Goal: Information Seeking & Learning: Learn about a topic

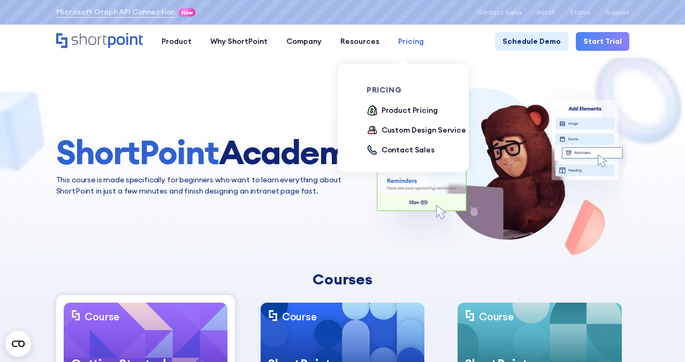
click at [403, 42] on div "Pricing" at bounding box center [411, 41] width 26 height 11
click at [404, 111] on div "Product Pricing" at bounding box center [409, 110] width 56 height 11
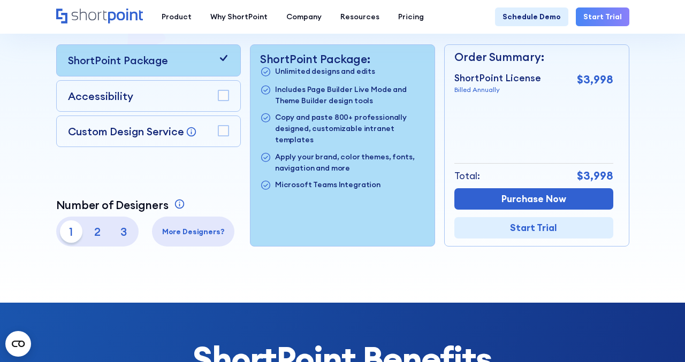
scroll to position [261, 0]
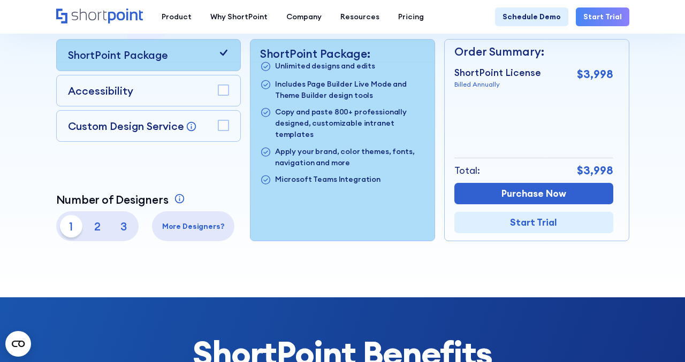
click at [189, 233] on div "More Designers?" at bounding box center [193, 226] width 82 height 30
click at [189, 227] on p "More Designers?" at bounding box center [193, 226] width 75 height 11
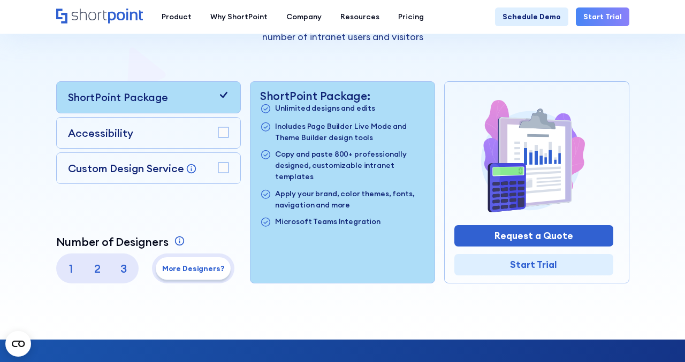
scroll to position [201, 0]
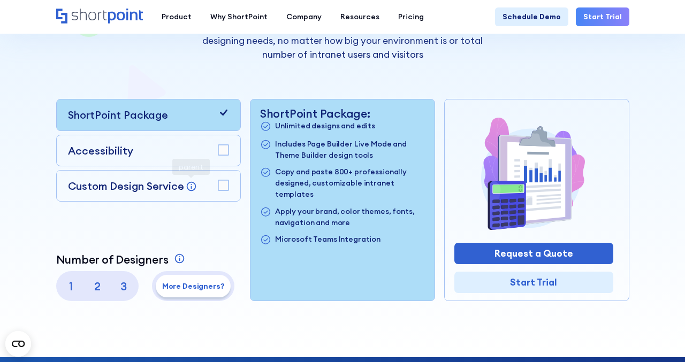
click at [101, 281] on p "2" at bounding box center [97, 286] width 22 height 22
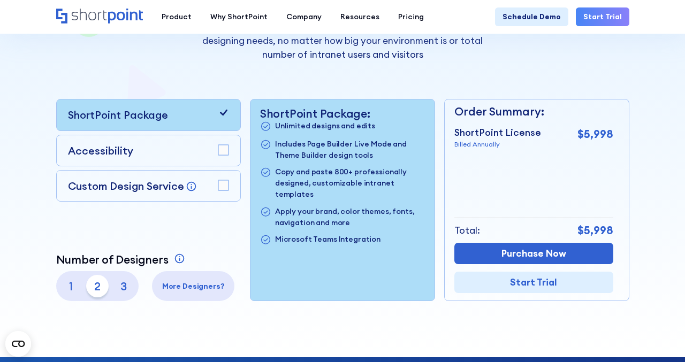
click at [117, 278] on p "3" at bounding box center [123, 286] width 22 height 22
click at [95, 285] on p "2" at bounding box center [97, 286] width 22 height 22
click at [73, 286] on p "1" at bounding box center [71, 286] width 22 height 22
click at [97, 287] on p "2" at bounding box center [97, 286] width 22 height 22
click at [123, 289] on p "3" at bounding box center [123, 286] width 22 height 22
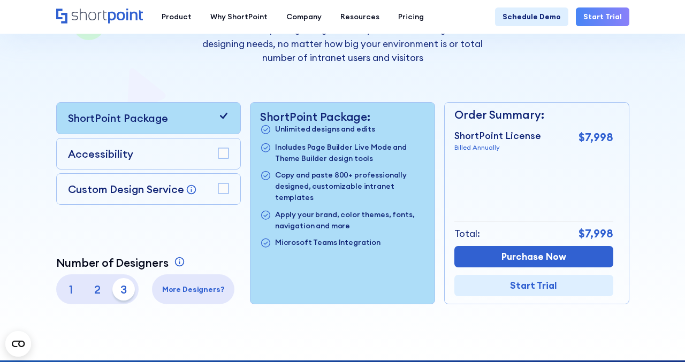
scroll to position [221, 0]
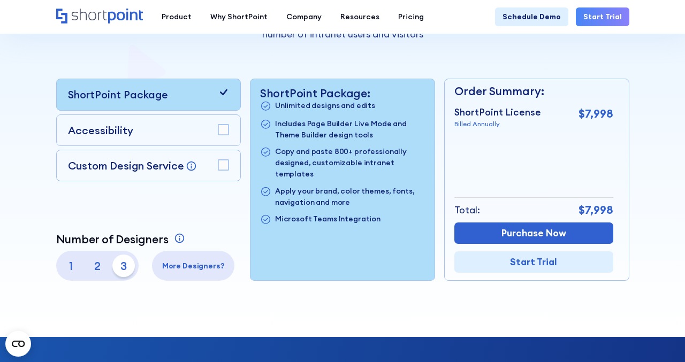
click at [224, 132] on rect at bounding box center [223, 130] width 10 height 10
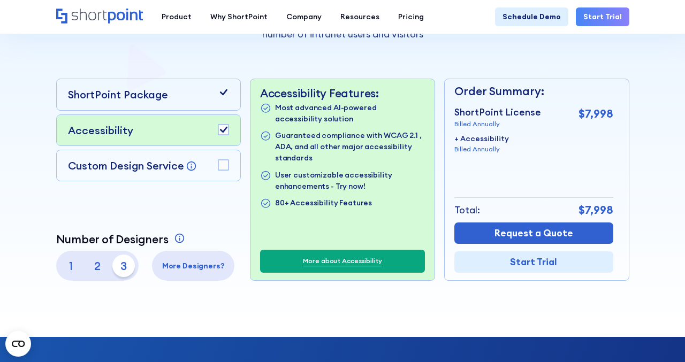
click at [224, 132] on rect at bounding box center [223, 130] width 10 height 10
click at [76, 264] on p "1" at bounding box center [71, 266] width 22 height 22
click at [227, 129] on rect at bounding box center [223, 130] width 10 height 10
click at [223, 166] on rect at bounding box center [223, 165] width 10 height 10
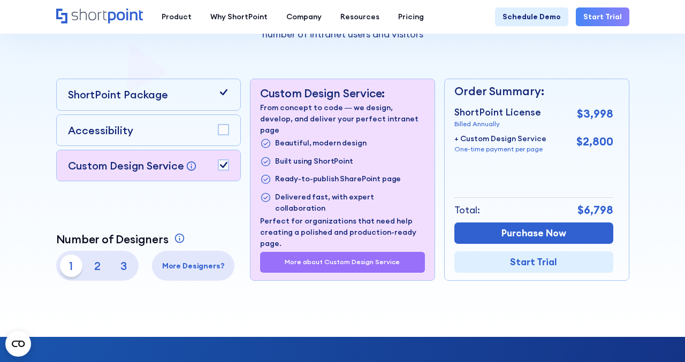
click at [223, 166] on icon at bounding box center [223, 165] width 7 height 6
click at [223, 166] on rect at bounding box center [223, 165] width 10 height 10
click at [223, 166] on icon at bounding box center [223, 165] width 7 height 6
click at [184, 102] on div "ShortPoint Package" at bounding box center [148, 95] width 161 height 16
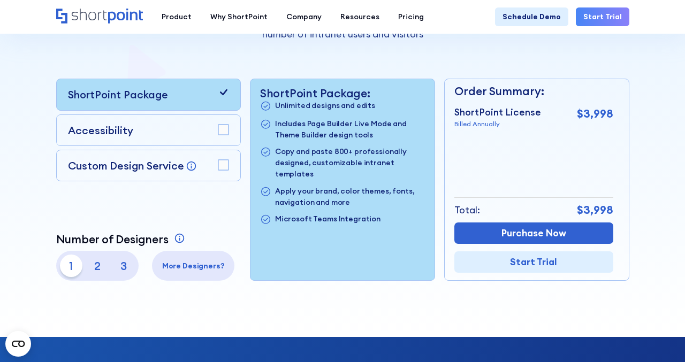
click at [119, 270] on p "3" at bounding box center [123, 266] width 22 height 22
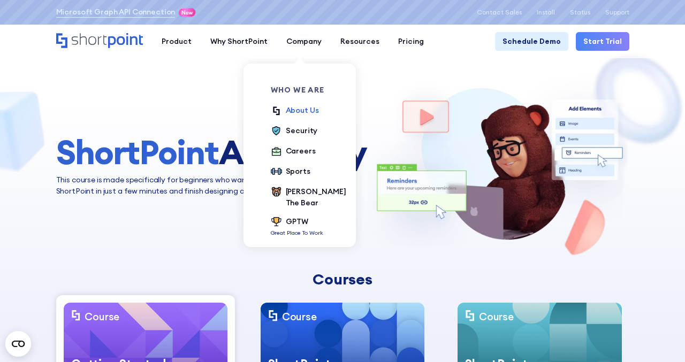
click at [295, 112] on div "About Us" at bounding box center [302, 110] width 33 height 11
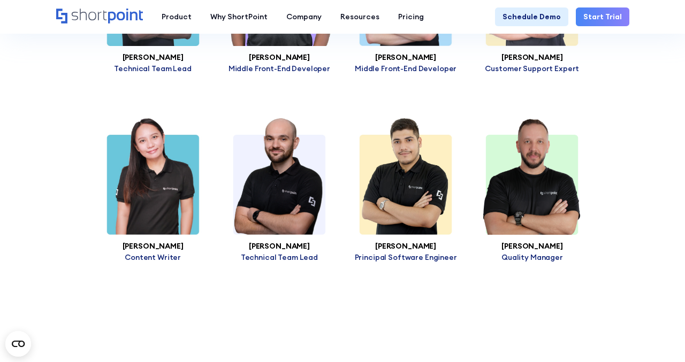
scroll to position [3517, 0]
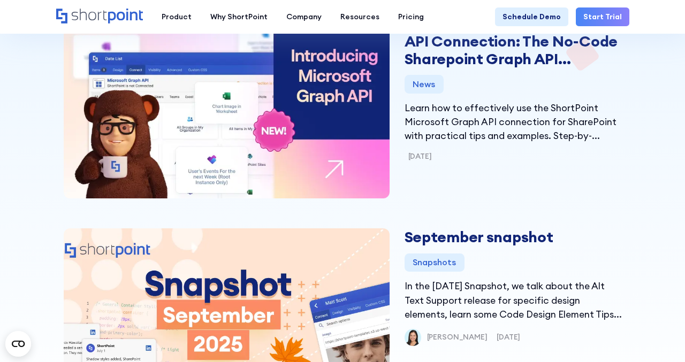
scroll to position [299, 0]
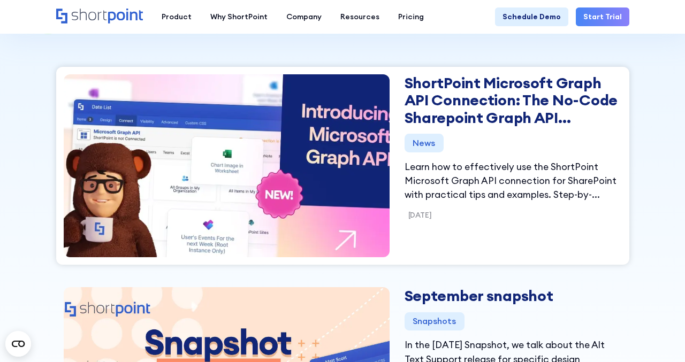
click at [444, 85] on link "ShortPoint Microsoft Graph API Connection: The No-Code Sharepoint Graph API Int…" at bounding box center [512, 100] width 217 height 52
